Goal: Task Accomplishment & Management: Use online tool/utility

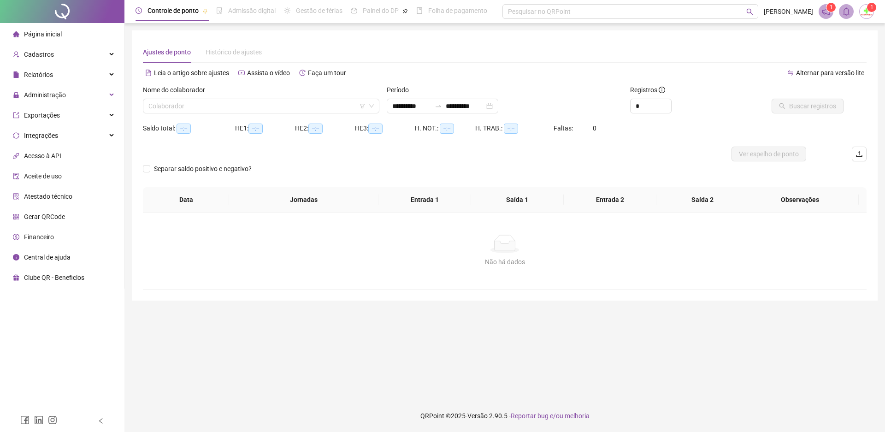
type input "**********"
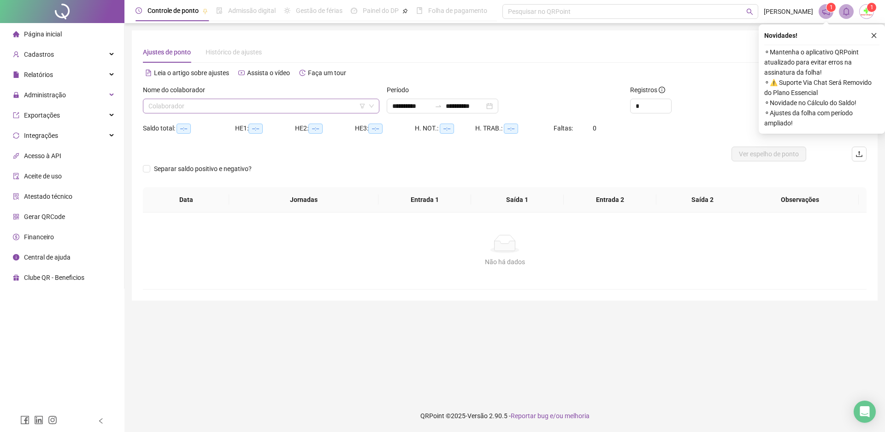
click at [161, 106] on input "search" at bounding box center [256, 106] width 217 height 14
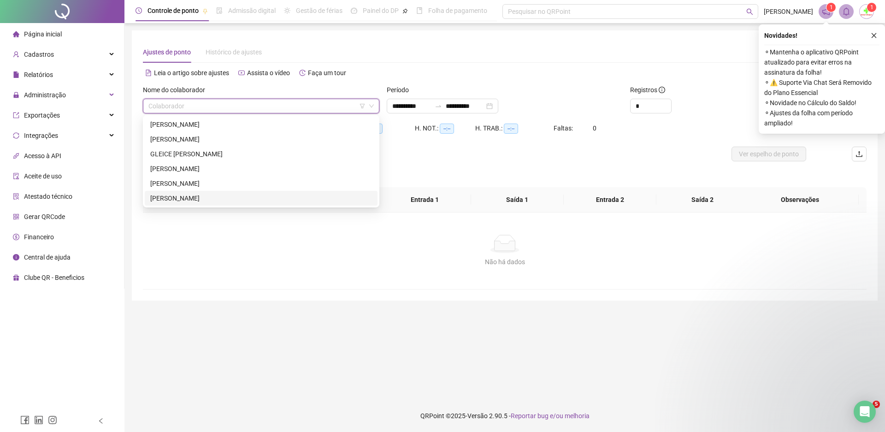
click at [170, 200] on div "[PERSON_NAME]" at bounding box center [261, 198] width 222 height 10
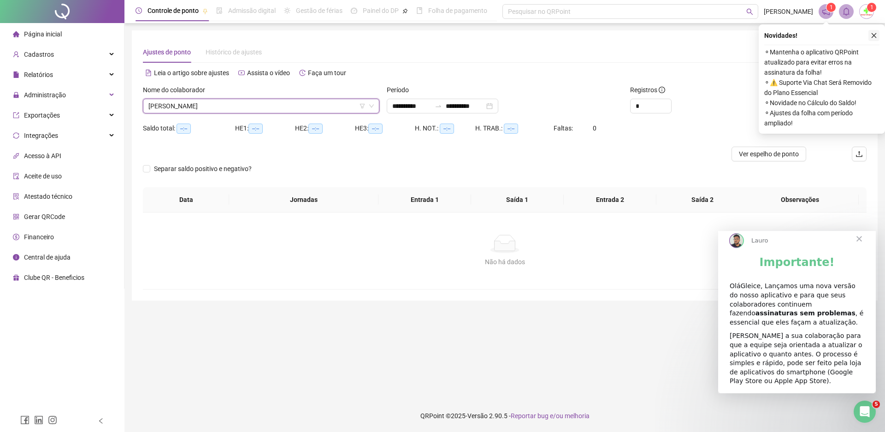
click at [877, 34] on icon "close" at bounding box center [874, 35] width 6 height 6
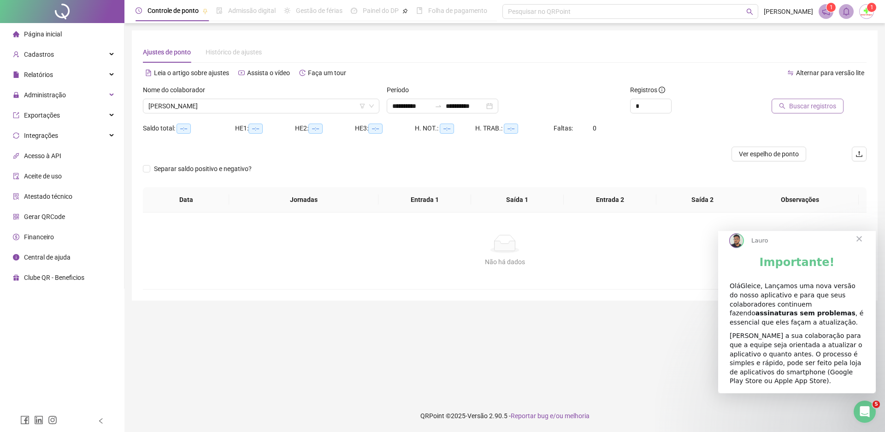
click at [799, 107] on span "Buscar registros" at bounding box center [812, 106] width 47 height 10
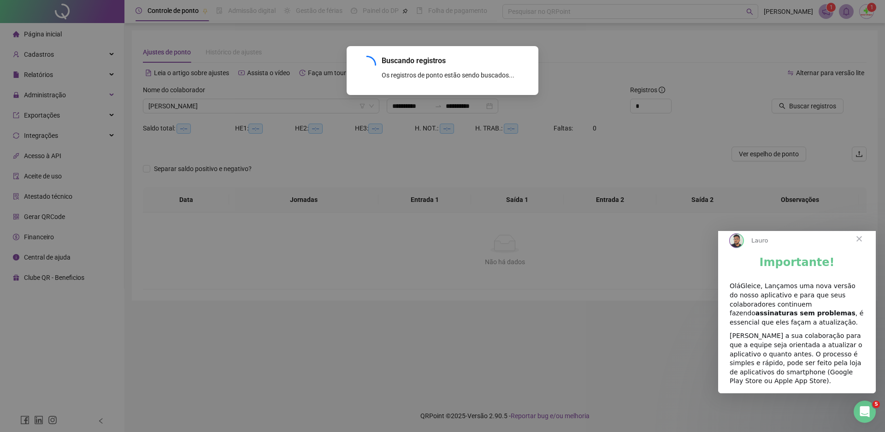
click at [859, 247] on span "Fechar" at bounding box center [859, 238] width 33 height 33
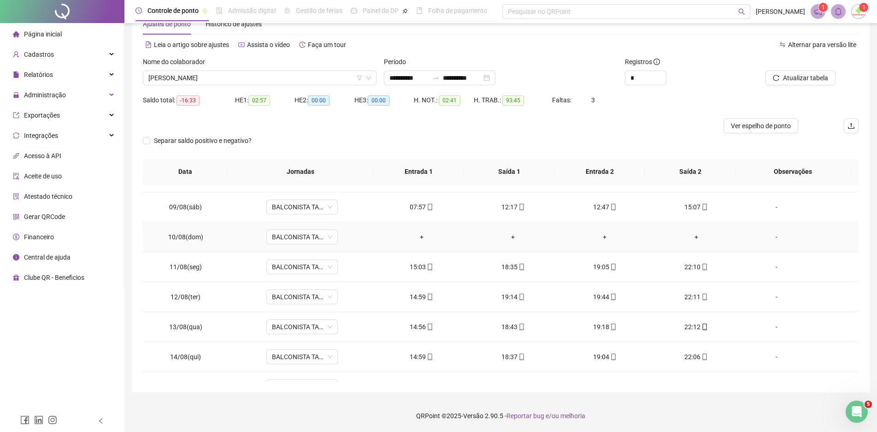
scroll to position [313, 0]
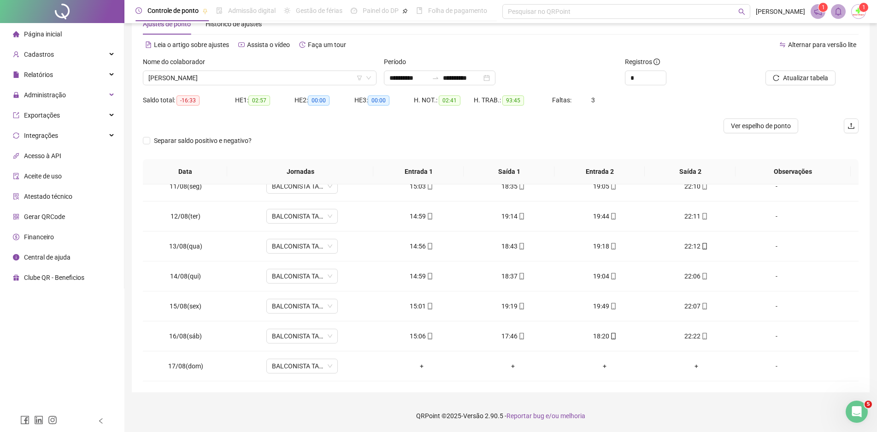
click at [42, 31] on span "Página inicial" at bounding box center [43, 33] width 38 height 7
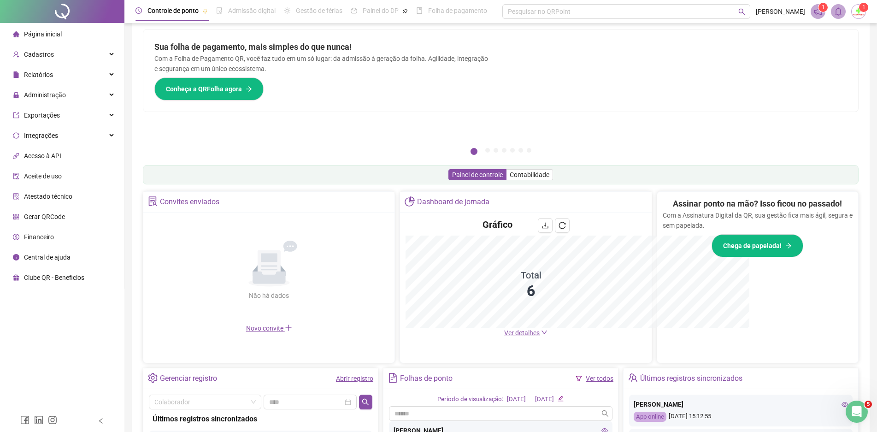
scroll to position [28, 0]
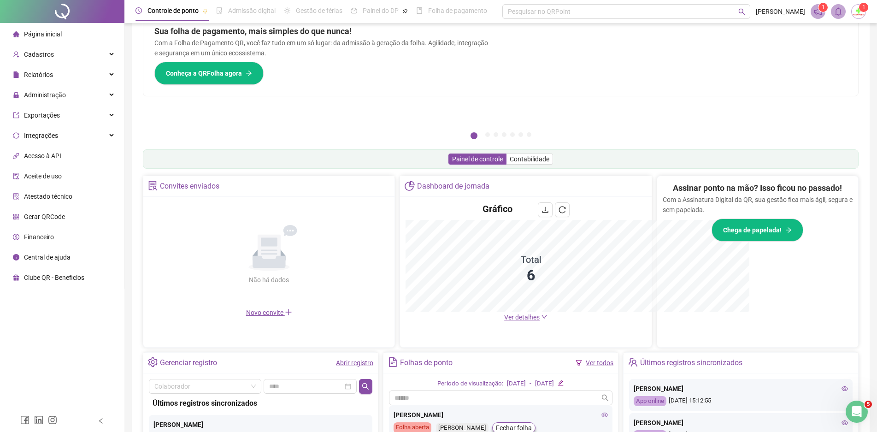
click at [371, 278] on div "Não há dados Não há dados" at bounding box center [269, 254] width 240 height 105
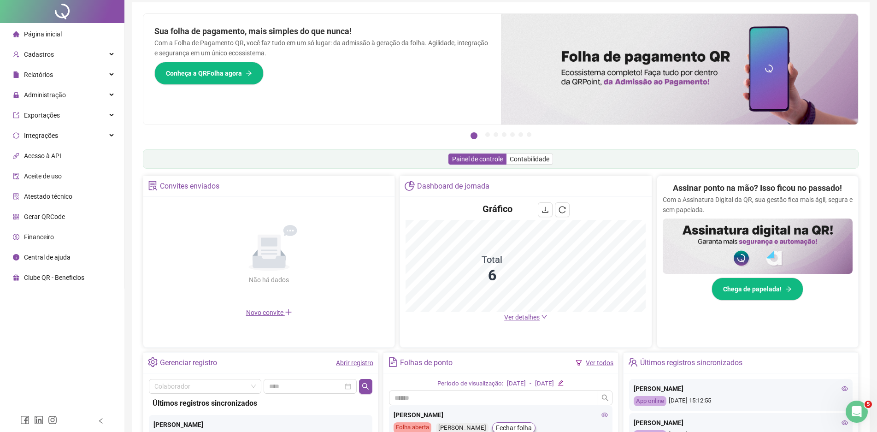
scroll to position [0, 0]
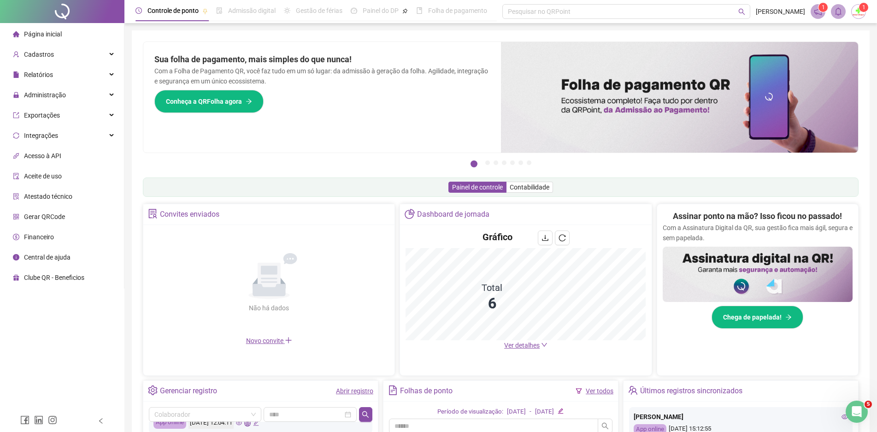
click at [127, 337] on div "Controle de ponto Admissão digital Gestão de férias Painel do DP Folha de pagam…" at bounding box center [500, 300] width 753 height 600
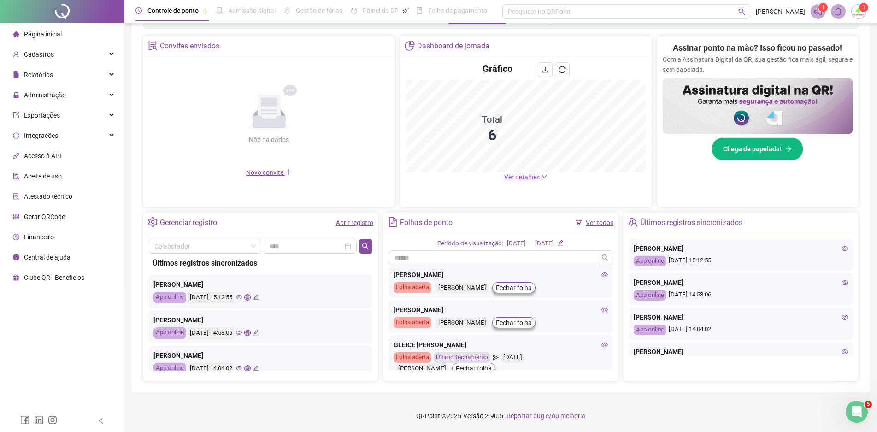
click at [41, 34] on span "Página inicial" at bounding box center [43, 33] width 38 height 7
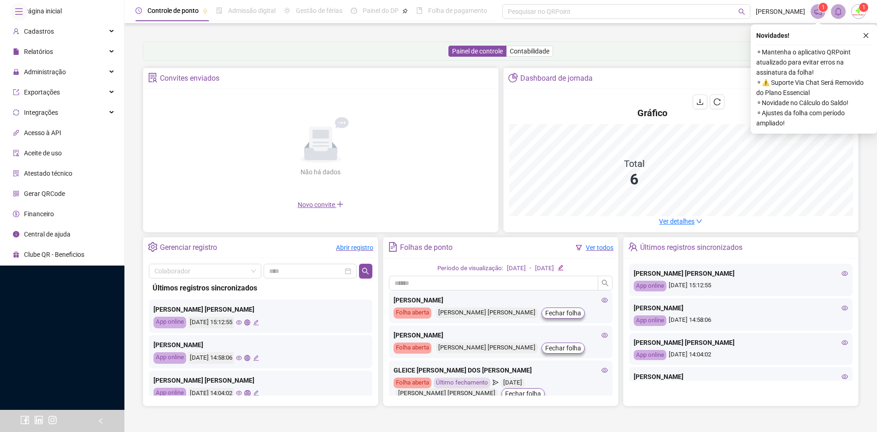
scroll to position [12, 0]
